Goal: Task Accomplishment & Management: Use online tool/utility

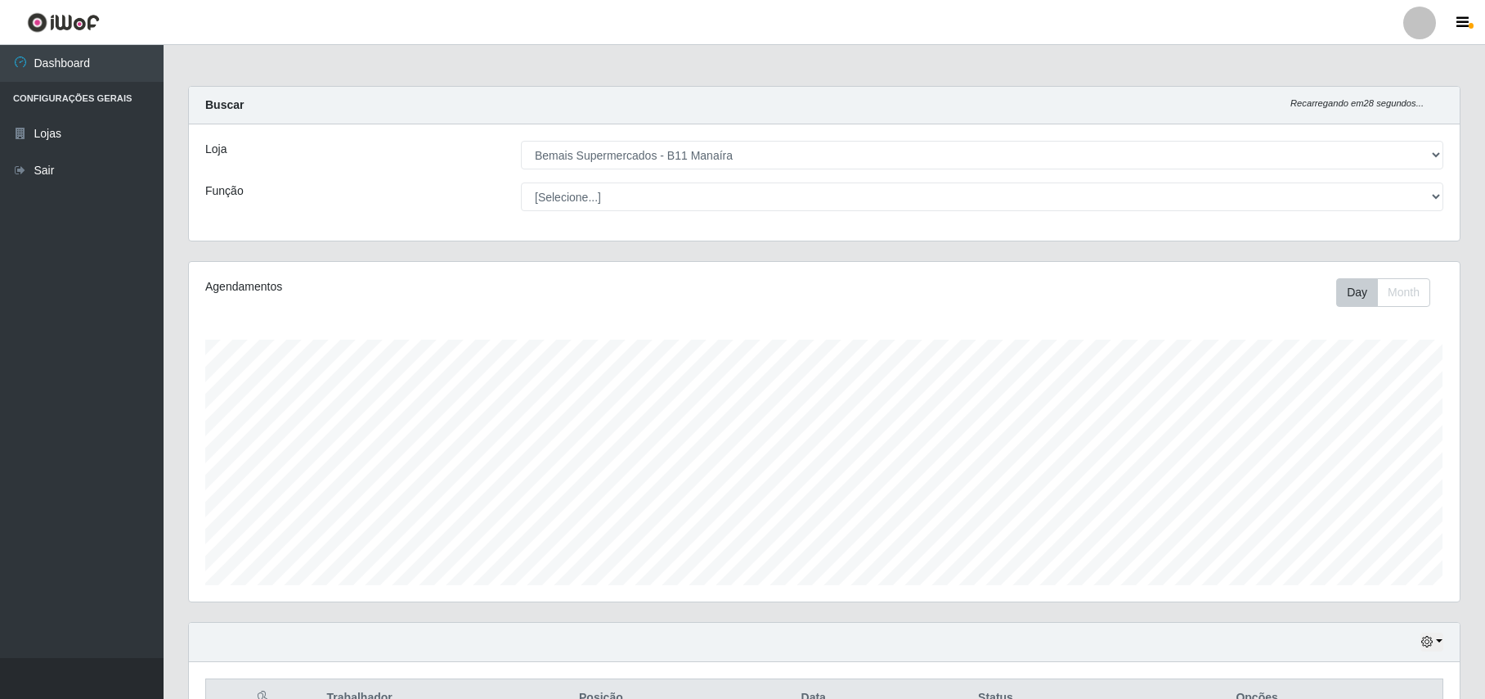
select select "409"
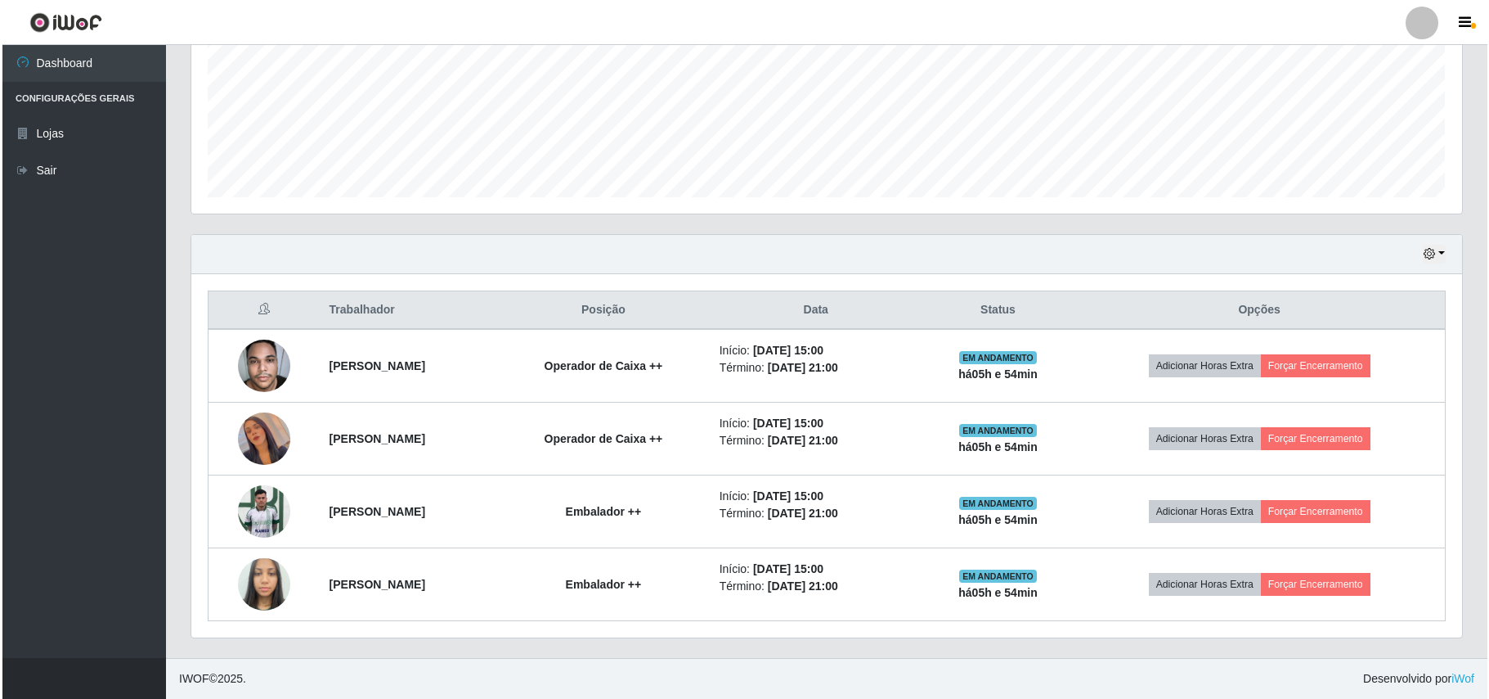
scroll to position [340, 1270]
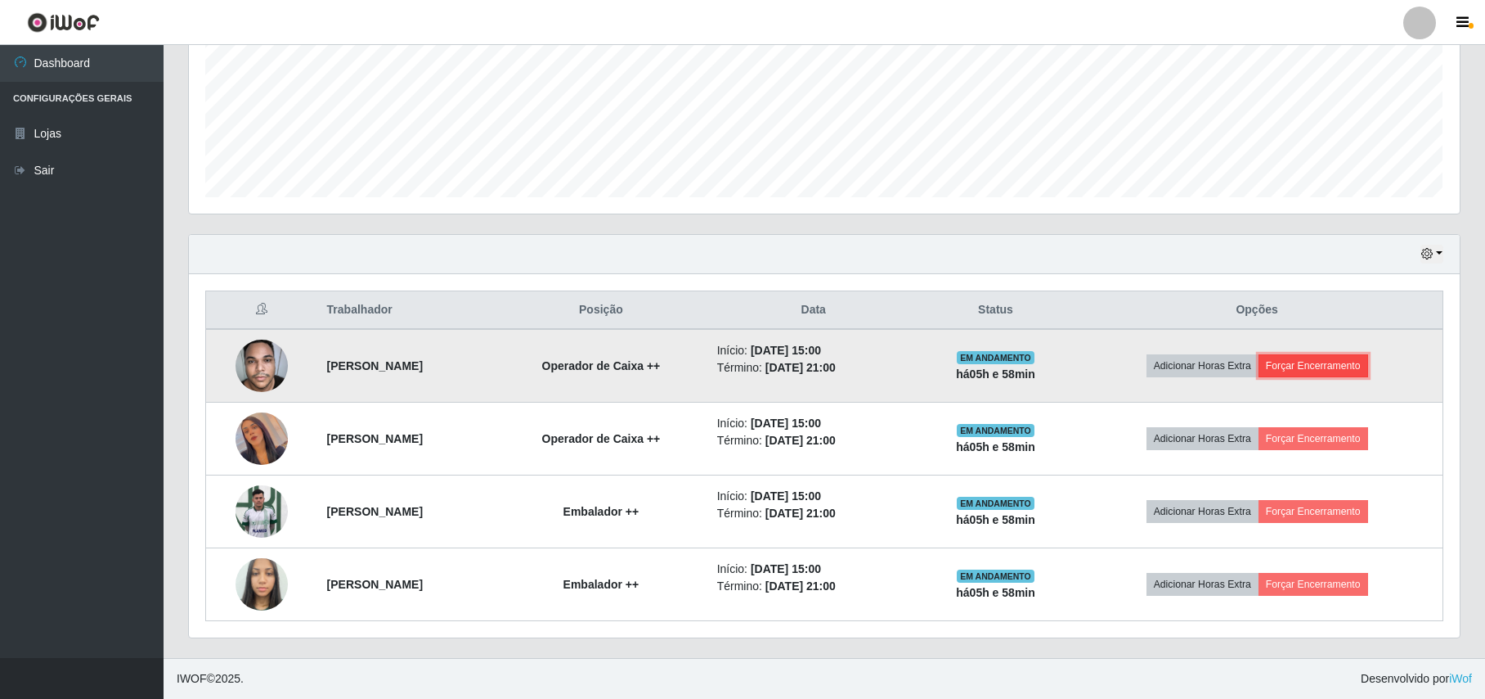
click at [1309, 368] on button "Forçar Encerramento" at bounding box center [1314, 365] width 110 height 23
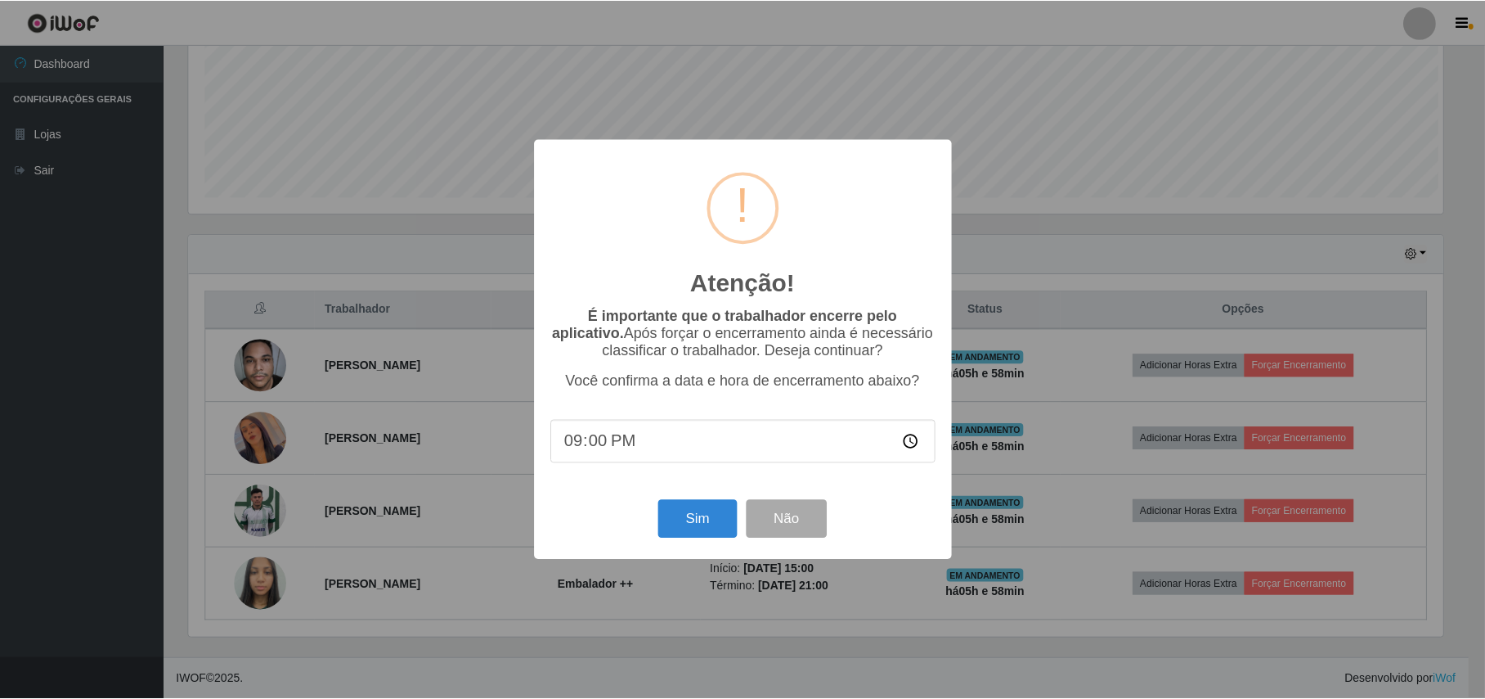
scroll to position [340, 1258]
click at [714, 525] on button "Sim" at bounding box center [699, 519] width 79 height 38
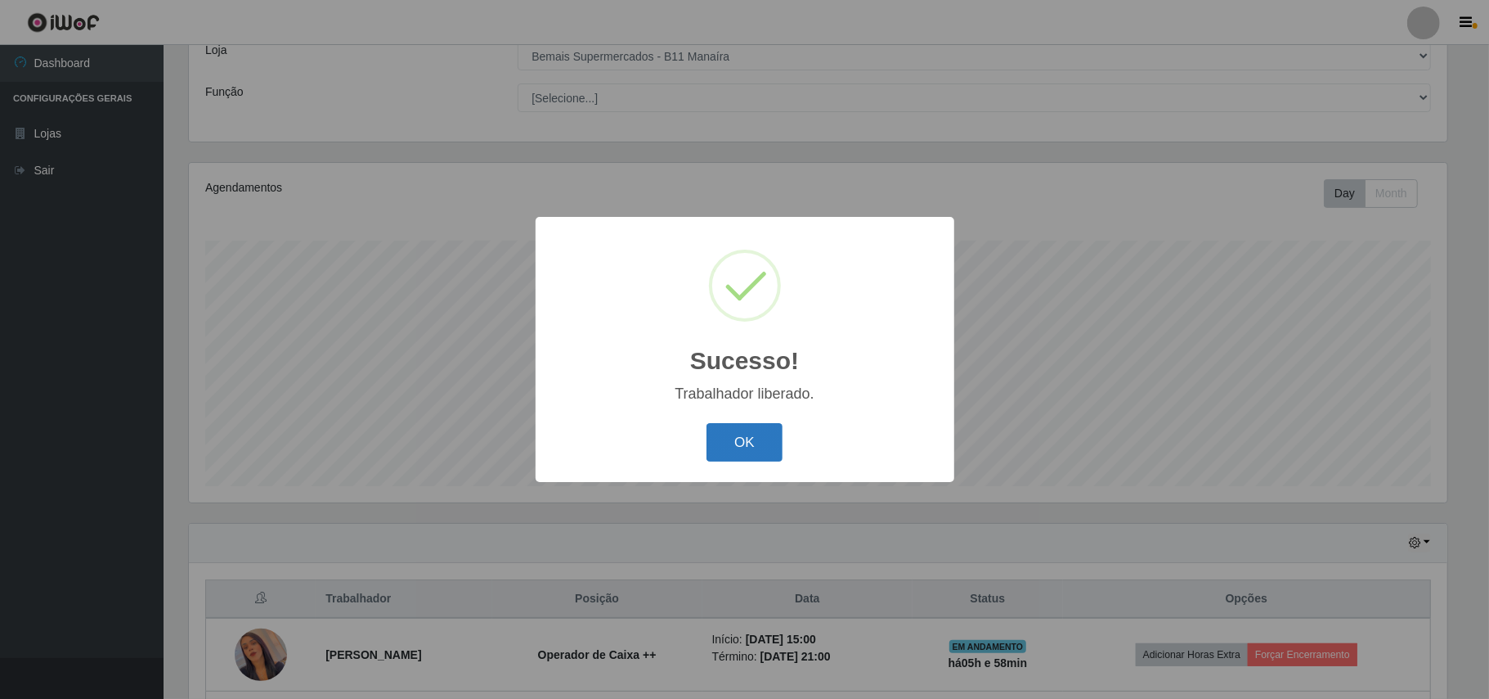
click at [737, 439] on button "OK" at bounding box center [745, 442] width 76 height 38
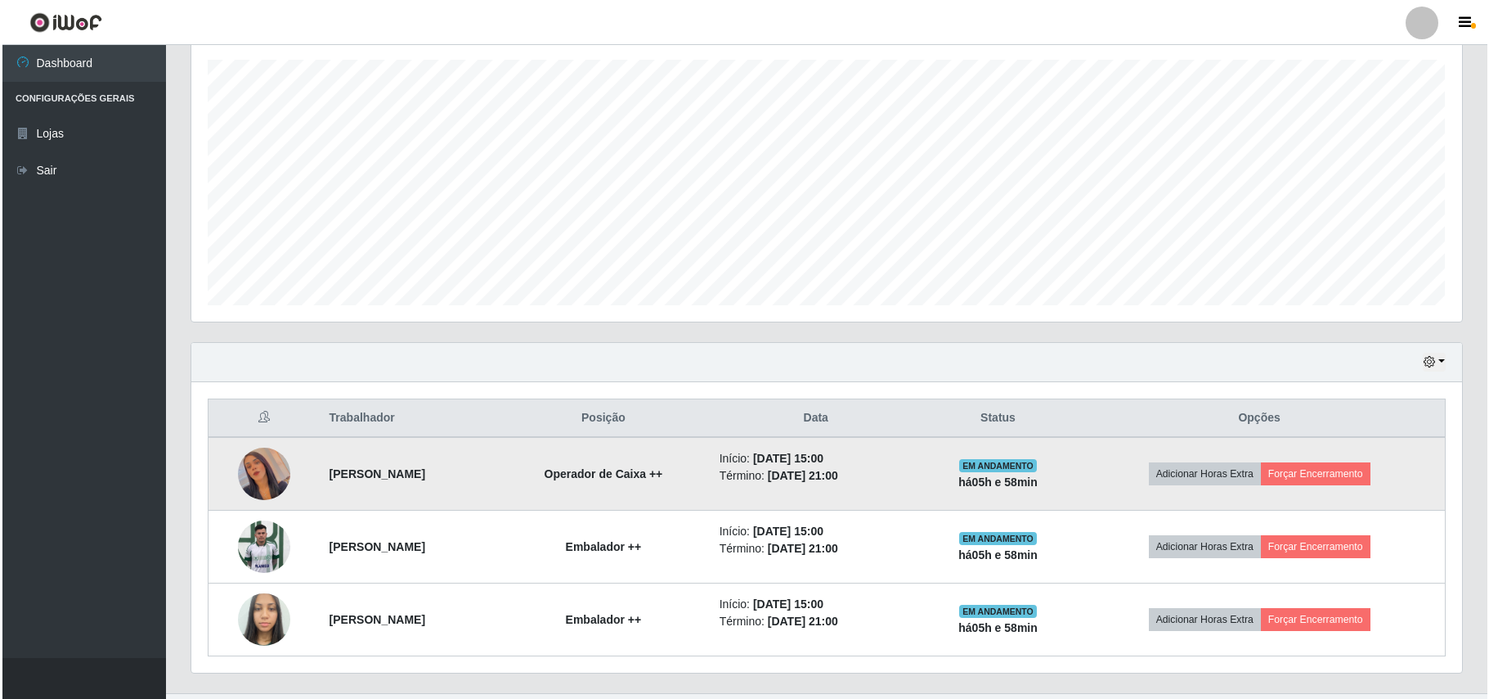
scroll to position [317, 0]
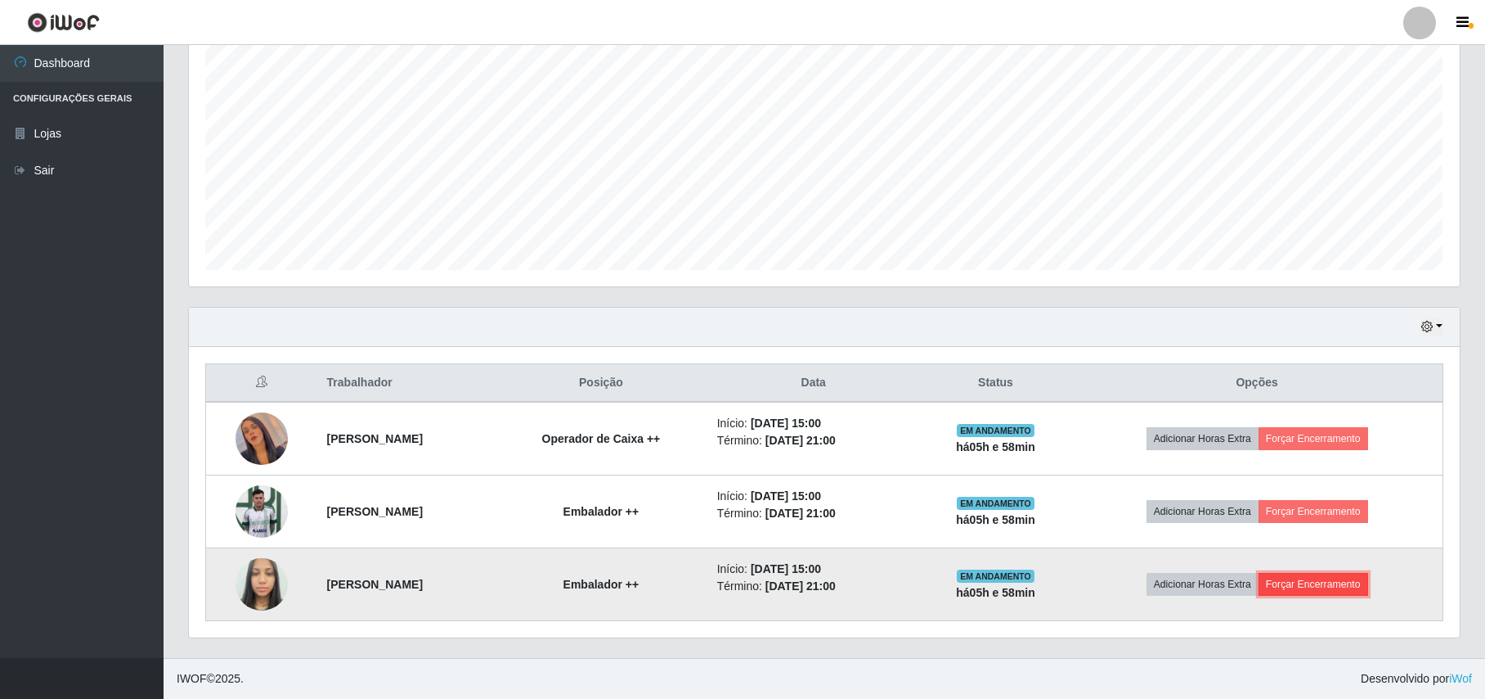
click at [1318, 584] on button "Forçar Encerramento" at bounding box center [1314, 584] width 110 height 23
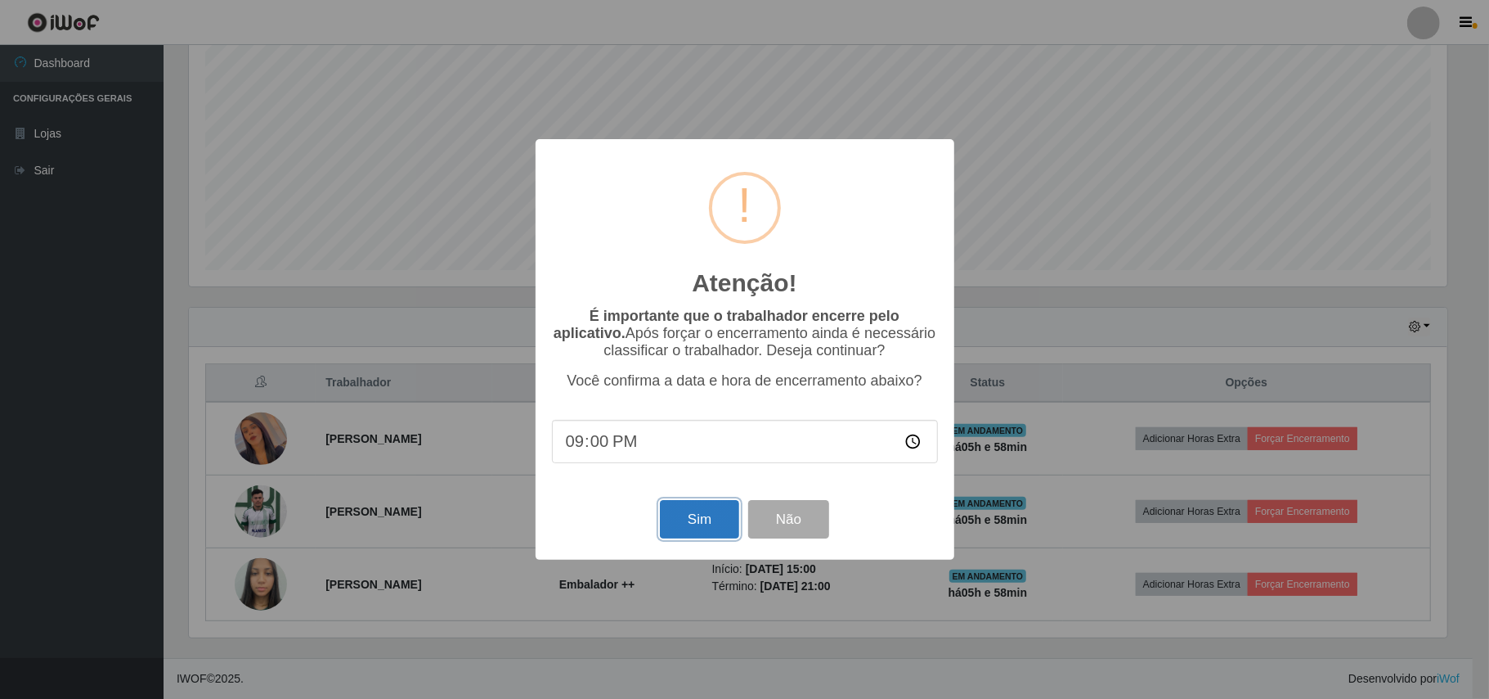
click at [705, 527] on button "Sim" at bounding box center [699, 519] width 79 height 38
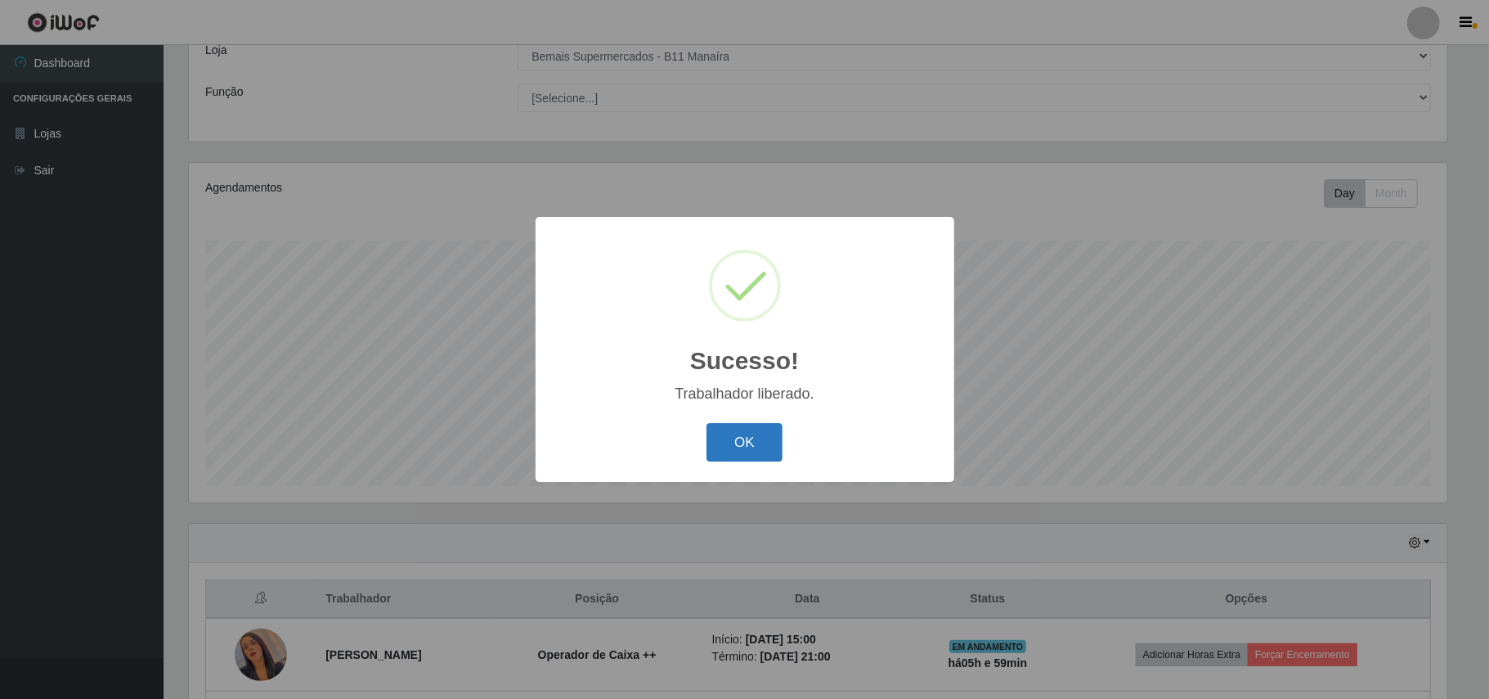
click at [749, 442] on button "OK" at bounding box center [745, 442] width 76 height 38
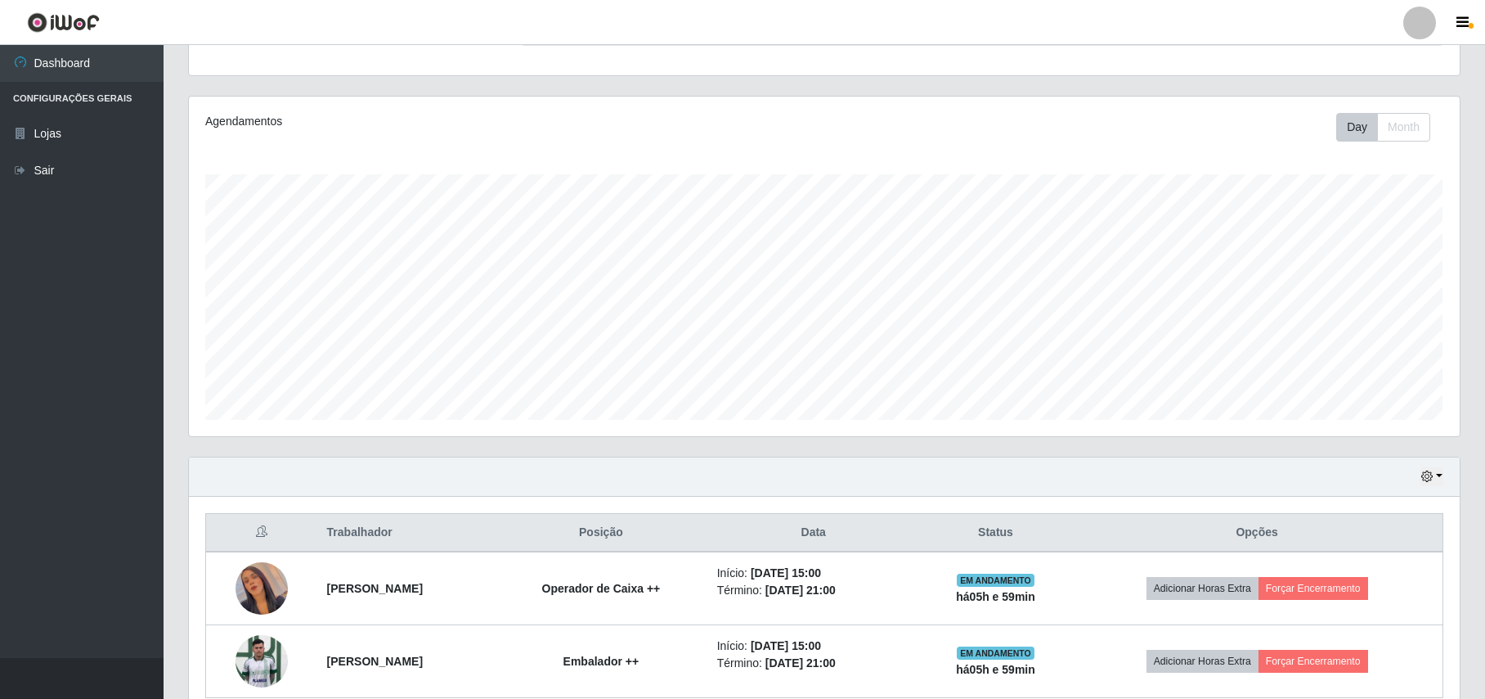
scroll to position [245, 0]
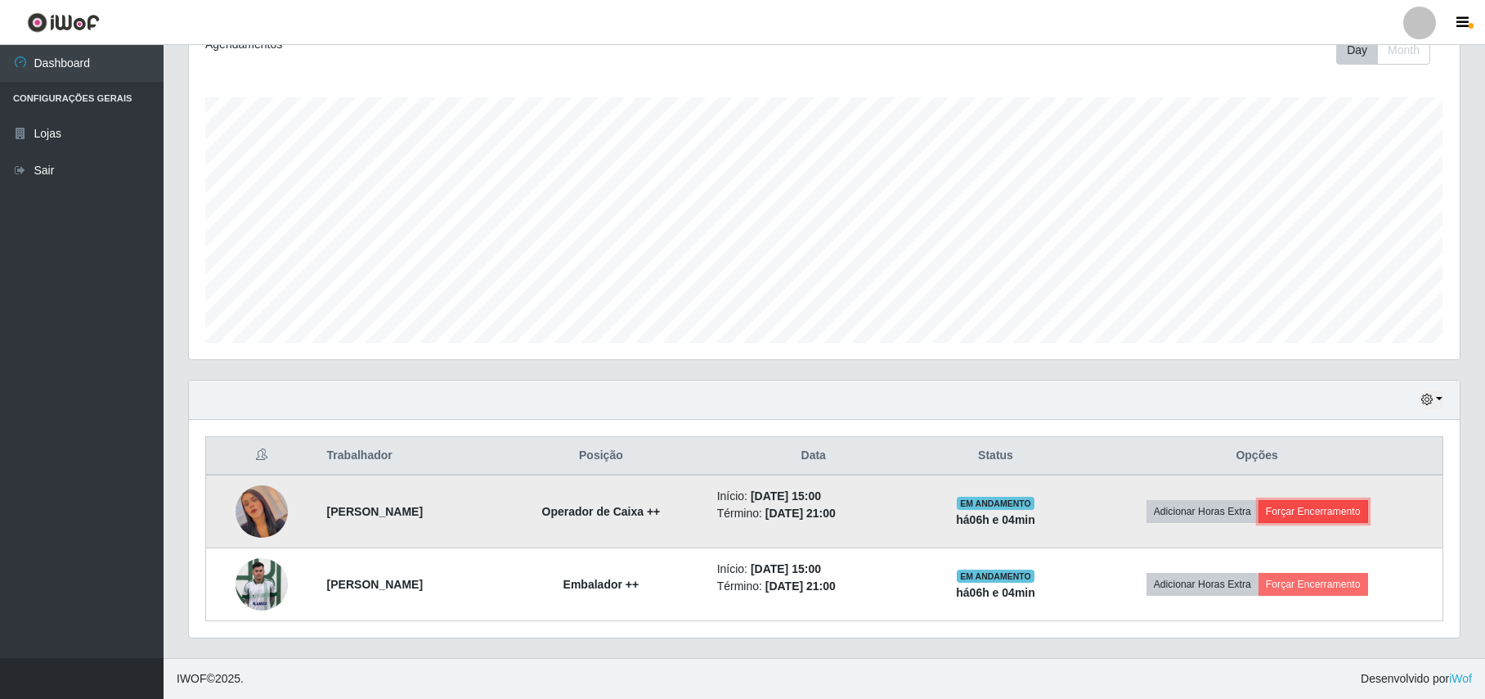
click at [1365, 514] on button "Forçar Encerramento" at bounding box center [1314, 511] width 110 height 23
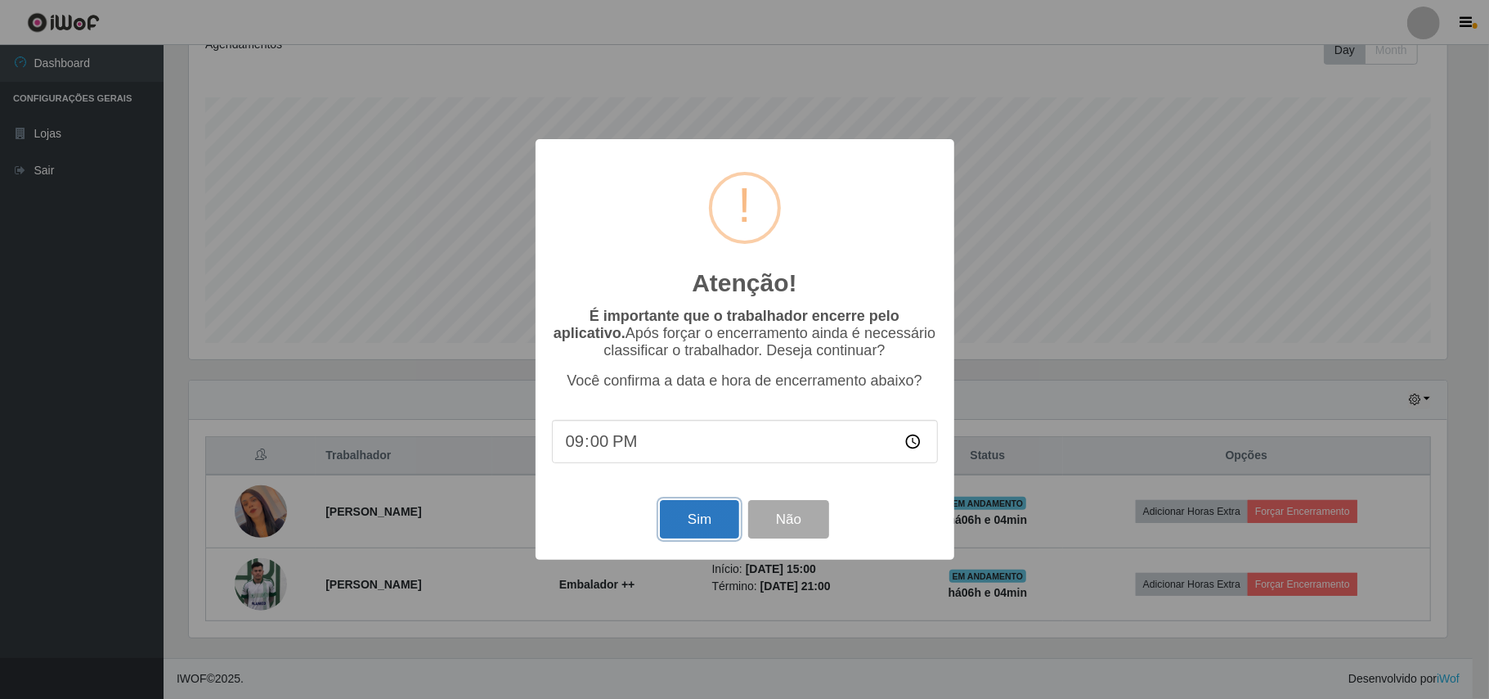
click at [689, 517] on button "Sim" at bounding box center [699, 519] width 79 height 38
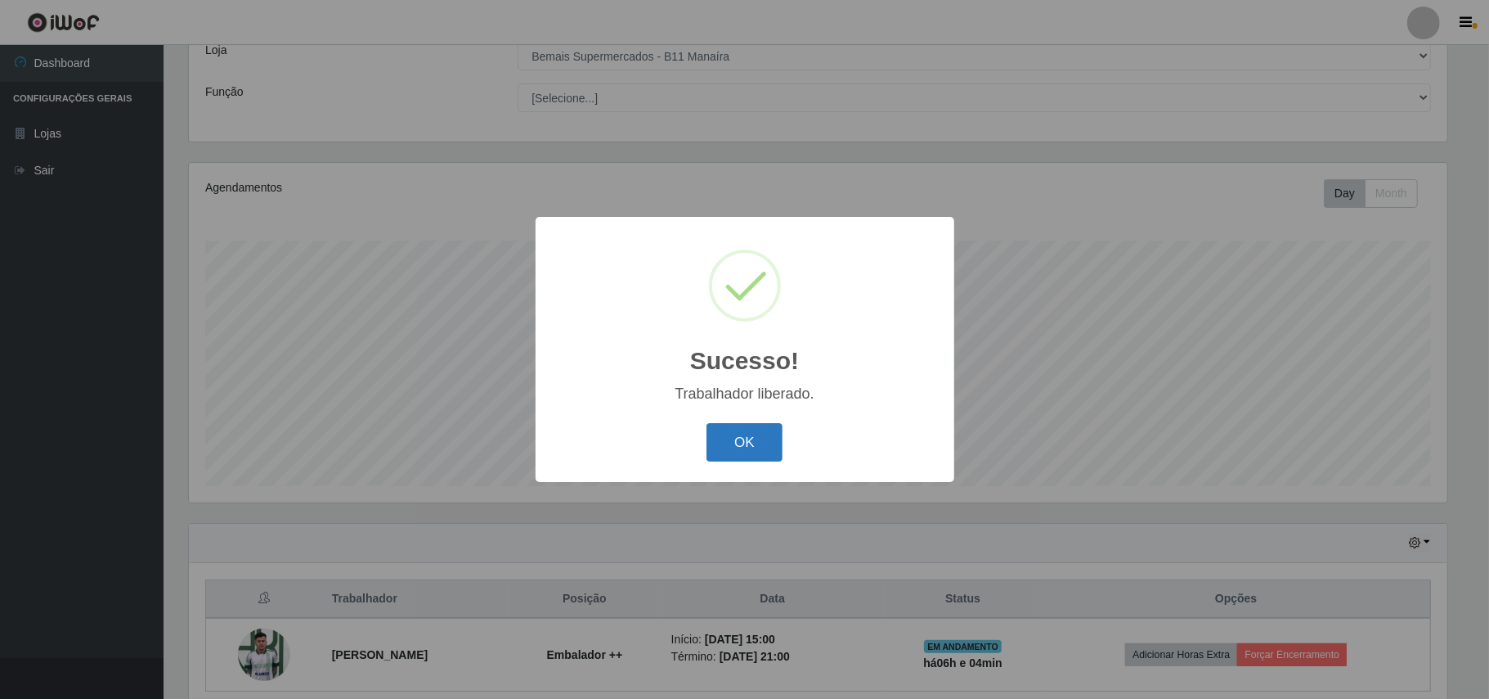
click at [762, 439] on button "OK" at bounding box center [745, 442] width 76 height 38
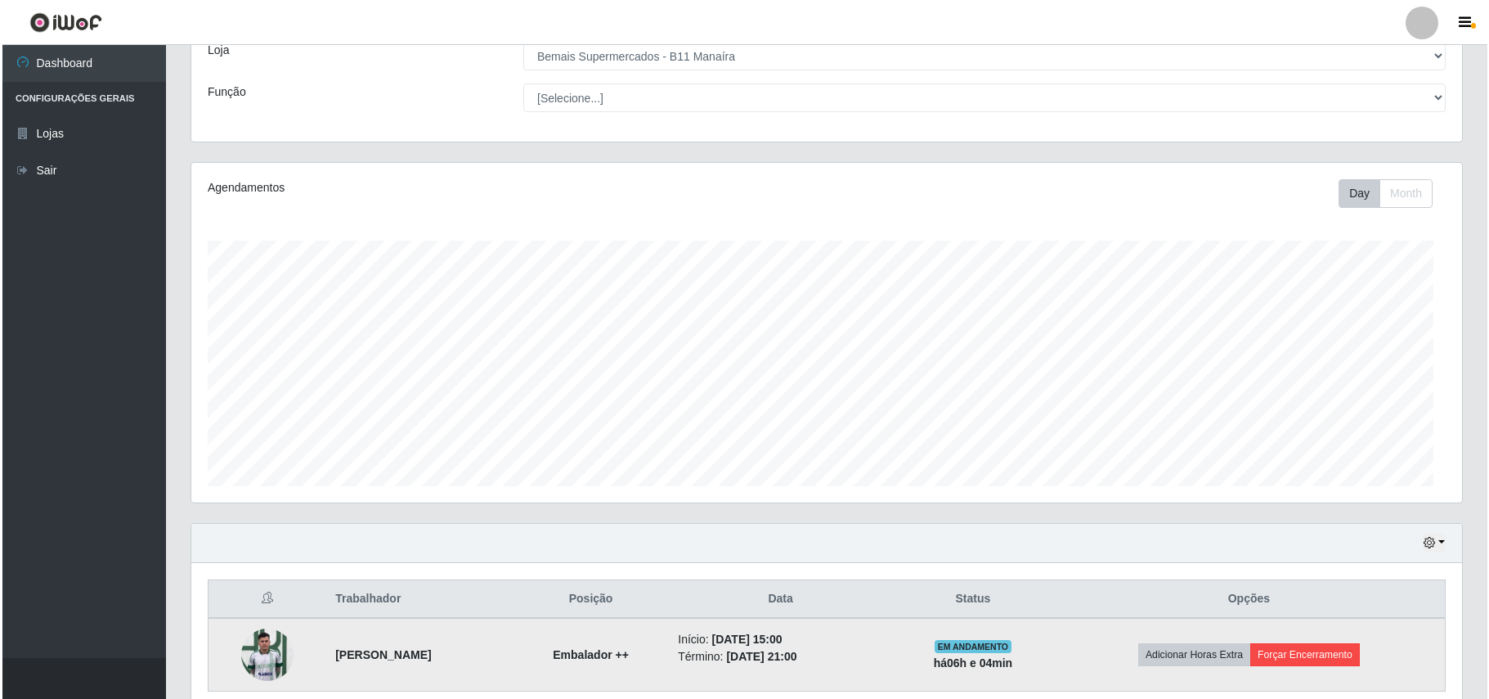
scroll to position [340, 1270]
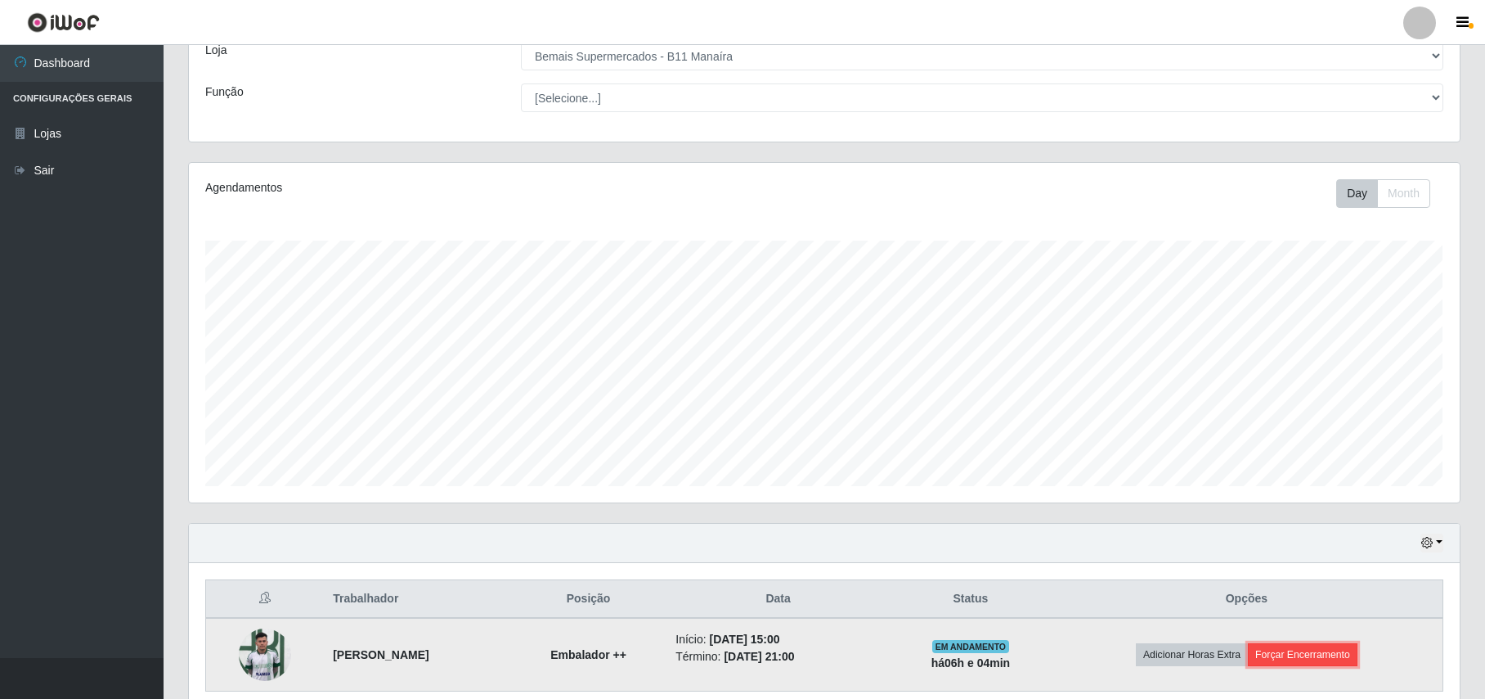
click at [1333, 658] on button "Forçar Encerramento" at bounding box center [1303, 654] width 110 height 23
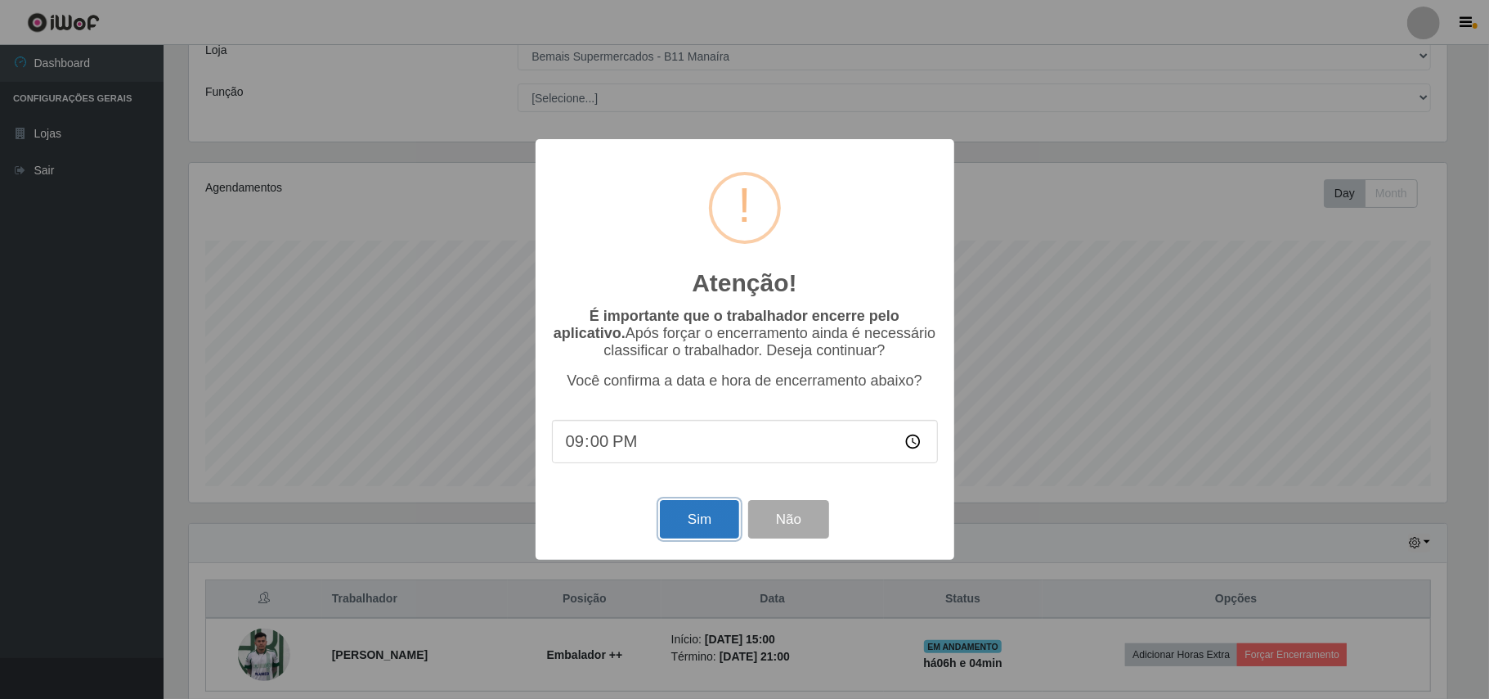
click at [713, 528] on button "Sim" at bounding box center [699, 519] width 79 height 38
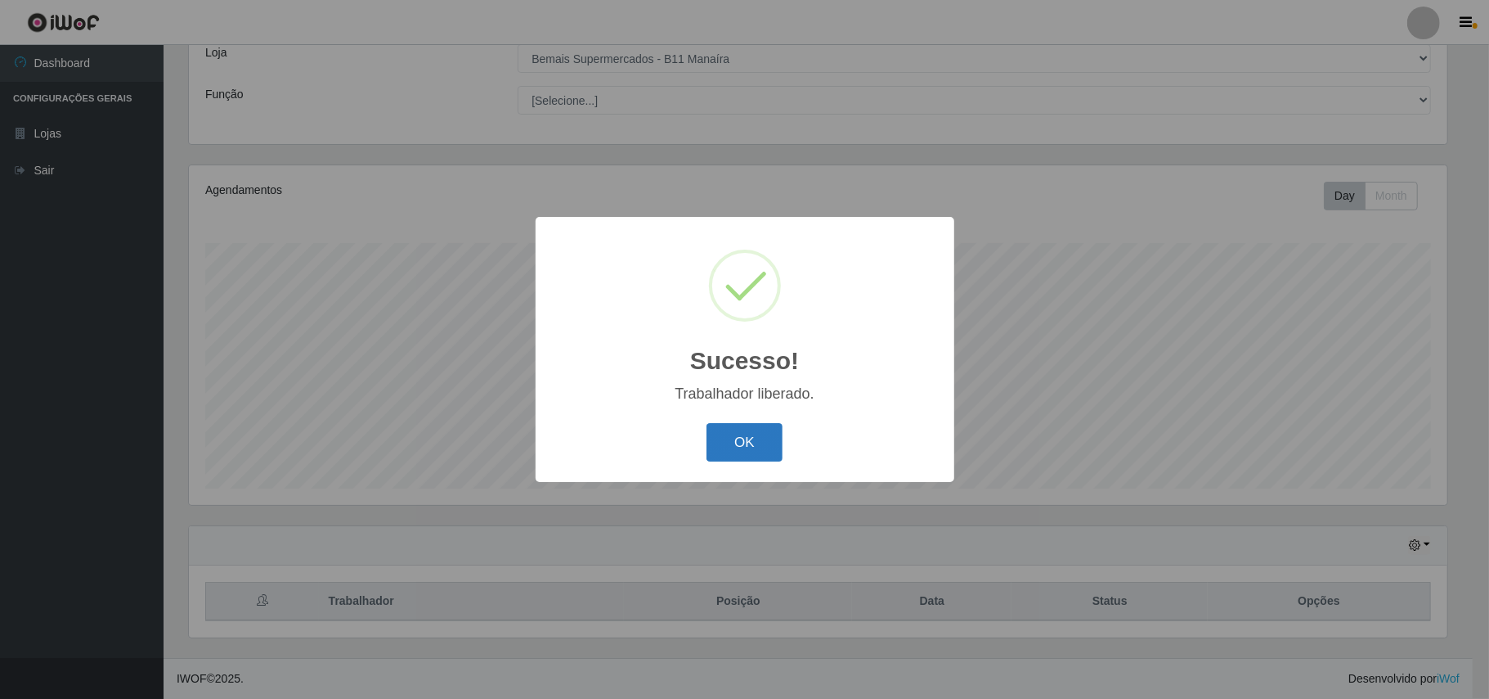
click at [736, 446] on button "OK" at bounding box center [745, 442] width 76 height 38
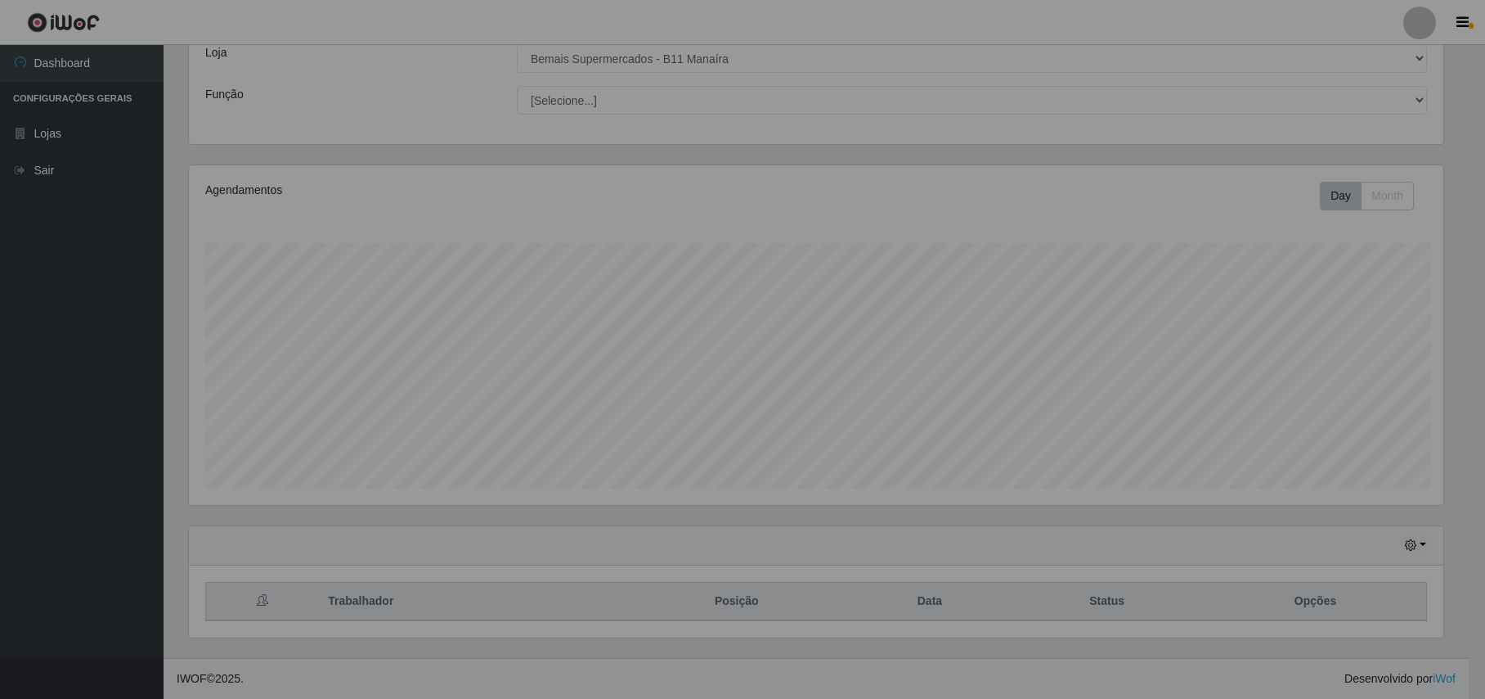
scroll to position [340, 1270]
